Goal: Task Accomplishment & Management: Use online tool/utility

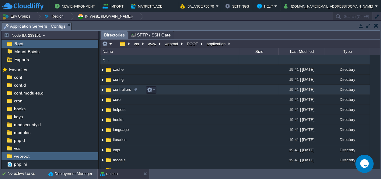
scroll to position [5, 0]
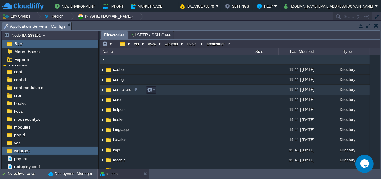
click at [121, 91] on span "controllers" at bounding box center [122, 89] width 20 height 5
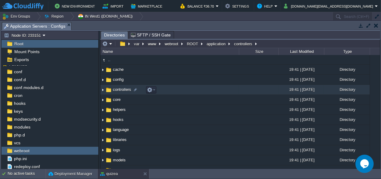
click at [102, 90] on img at bounding box center [102, 89] width 5 height 9
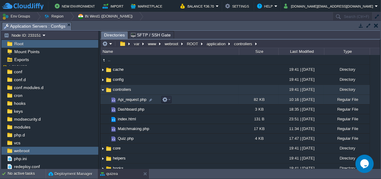
click at [129, 100] on span "Api_request.php" at bounding box center [132, 99] width 30 height 5
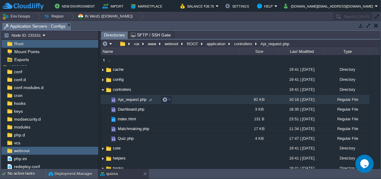
click at [129, 100] on span "Api_request.php" at bounding box center [132, 99] width 30 height 5
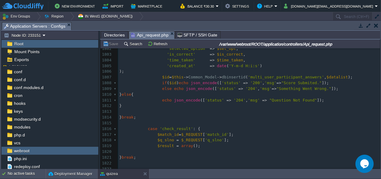
scroll to position [0, 0]
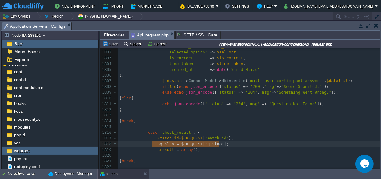
type textarea "$q_slno = $_REQUEST['q_slno'];"
drag, startPoint x: 223, startPoint y: 145, endPoint x: 154, endPoint y: 144, distance: 69.7
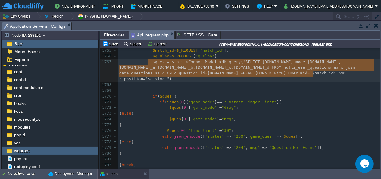
scroll to position [0, 550]
drag, startPoint x: 322, startPoint y: 74, endPoint x: 149, endPoint y: 63, distance: 173.2
type textarea "​$ques = $this->Common_Model->db_query("SELECT [DOMAIN_NAME]_mode,[DOMAIN_NAME]…"
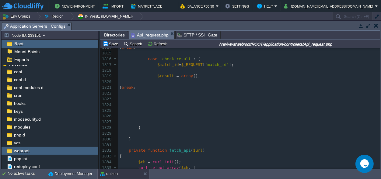
scroll to position [10673, 0]
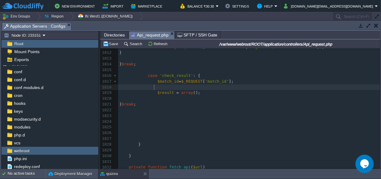
click at [162, 87] on pre at bounding box center [249, 88] width 262 height 6
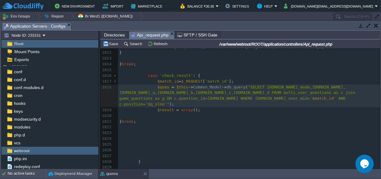
drag, startPoint x: 117, startPoint y: 93, endPoint x: 264, endPoint y: 92, distance: 146.7
click at [264, 92] on div "1818 $ques = $this -> Common_Model -> db_query ( "SELECT [DOMAIN_NAME]_mode,[DO…" at bounding box center [249, 96] width 262 height 23
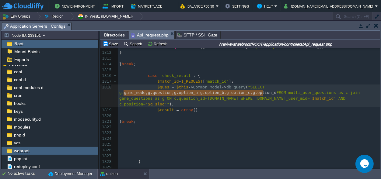
type textarea "[DOMAIN_NAME]_mode,[DOMAIN_NAME],[DOMAIN_NAME]_a,[DOMAIN_NAME]_b,[DOMAIN_NAME]_…"
drag, startPoint x: 263, startPoint y: 93, endPoint x: 120, endPoint y: 93, distance: 143.0
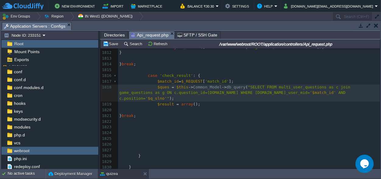
scroll to position [0, 2]
type textarea "*"
click at [323, 86] on span ""SELECT * FROM multi_user_questions as c join game_questions as g ON c.question…" at bounding box center [238, 90] width 238 height 10
type textarea "mu"
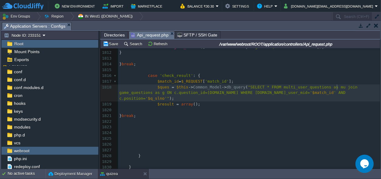
click at [338, 86] on span ""SELECT * FROM multi_user_questions as mu join game_questions as g ON c.questio…" at bounding box center [239, 90] width 241 height 10
click at [340, 87] on div "xxxxxxxxxx $ques = $this -> Common_Model -> db_query ( "SELECT [DOMAIN_NAME]_mo…" at bounding box center [249, 139] width 262 height 304
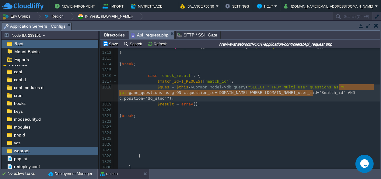
scroll to position [9, 0]
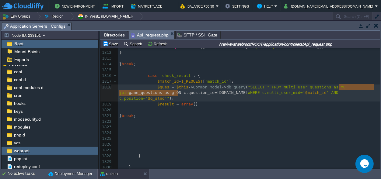
type textarea "game_questions as g ON c.question_id=[DOMAIN_NAME]"
drag, startPoint x: 340, startPoint y: 88, endPoint x: 177, endPoint y: 94, distance: 163.2
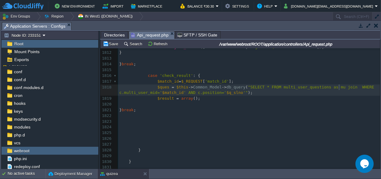
click at [333, 88] on div "xxxxxxxxxx $ques = $this -> Common_Model -> db_query ( "SELECT [DOMAIN_NAME]_mo…" at bounding box center [249, 136] width 262 height 298
type textarea "join"
type textarea "u"
type textarea "WHERE c.multi_user_mid='$match_id' AND c.position='$q_slno'");"
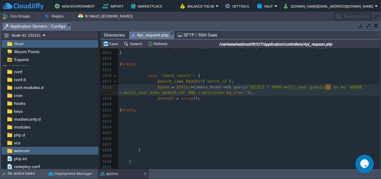
drag, startPoint x: 331, startPoint y: 89, endPoint x: 327, endPoint y: 89, distance: 4.3
type textarea "AND c.position='$q_slno'""
type textarea """
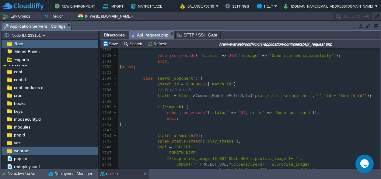
scroll to position [10189, 0]
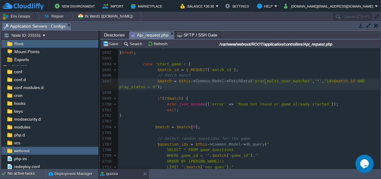
click at [266, 82] on div "xxxxxxxxxx $ques = $this -> Common_Model -> db_query ( "SELECT * FROM multi_use…" at bounding box center [249, 75] width 262 height 292
type textarea "prac_multi_user_matches"
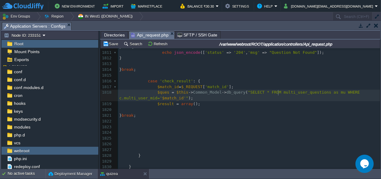
click at [277, 92] on span ""SELECT * FROM multi_user_questions as mu WHERE c.multi_user_mid='" at bounding box center [240, 95] width 243 height 10
type textarea "multi_user_questions"
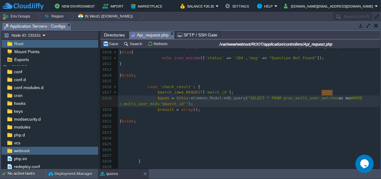
type textarea "as mu"
drag, startPoint x: 333, startPoint y: 92, endPoint x: 320, endPoint y: 92, distance: 13.1
click at [124, 100] on div "xxxxxxxxxx $match = $this -> Common_Model -> FetchData ( ' prac_multi_user_matc…" at bounding box center [249, 55] width 262 height 344
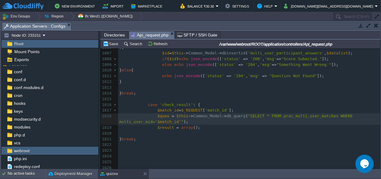
scroll to position [10673, 0]
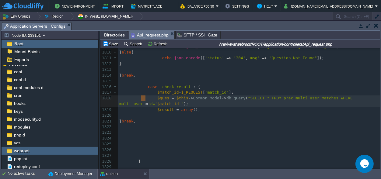
type textarea "multi_user_m"
drag, startPoint x: 145, startPoint y: 99, endPoint x: 119, endPoint y: 99, distance: 26.2
click at [301, 96] on span ""SELECT * FROM prac_multi_user_matches WHERE id='" at bounding box center [237, 101] width 236 height 10
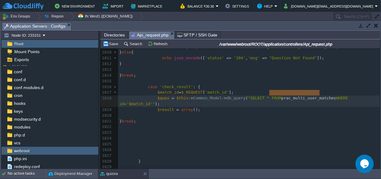
type textarea "prac_multi_user_matches"
drag, startPoint x: 165, startPoint y: 91, endPoint x: 155, endPoint y: 92, distance: 10.1
type textarea "match"
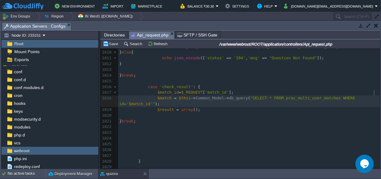
click at [374, 93] on div "xxxxxxxxxx $match = $this -> Common_Model -> FetchData ( ' prac_multi_user_matc…" at bounding box center [249, 58] width 262 height 350
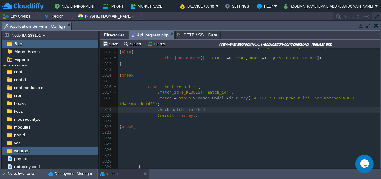
click at [153, 107] on span at bounding box center [155, 110] width 5 height 6
type textarea "$"
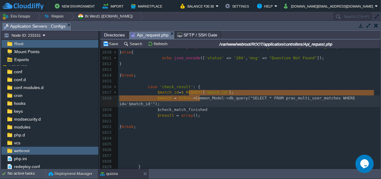
scroll to position [5, 80]
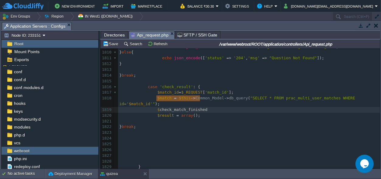
type textarea "heck_match_finished"
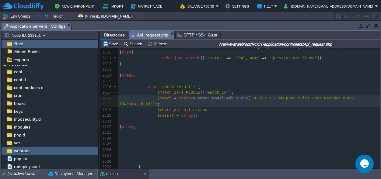
click at [160, 102] on span ");" at bounding box center [157, 104] width 5 height 5
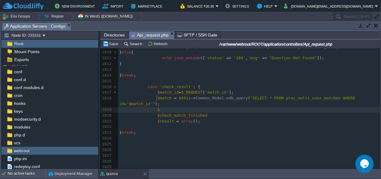
scroll to position [0, 2]
type textarea "$q"
type textarea "last_ques="
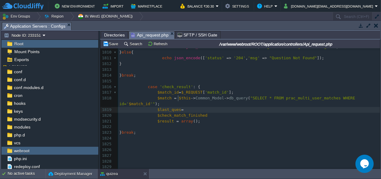
paste textarea
type textarea "$match[]['"
type textarea "'];"
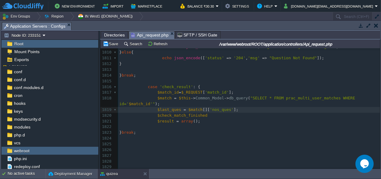
scroll to position [0, 0]
type textarea "0"
type textarea "$last_ques"
type textarea "nos_ques"
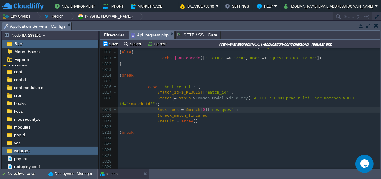
type textarea "$"
click at [114, 11] on div "New Environment Import Marketplace Bonus ₹0.00 Upgrade Account Balance ₹22.63 S…" at bounding box center [190, 6] width 381 height 12
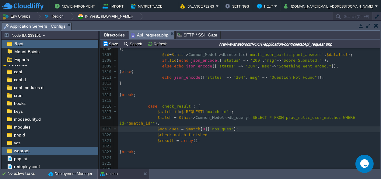
scroll to position [10644, 0]
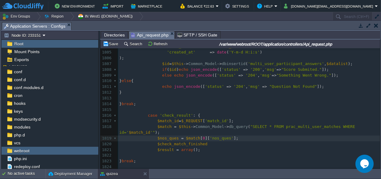
click at [206, 141] on pre "$check_match_finished" at bounding box center [249, 144] width 262 height 6
